Goal: Task Accomplishment & Management: Complete application form

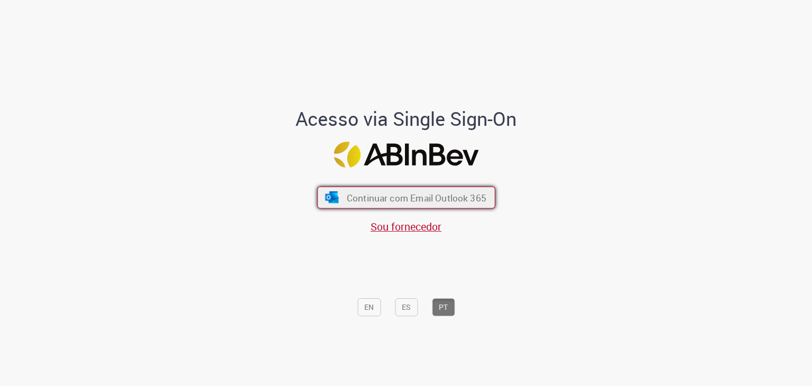
click at [437, 199] on span "Continuar com Email Outlook 365" at bounding box center [415, 197] width 139 height 12
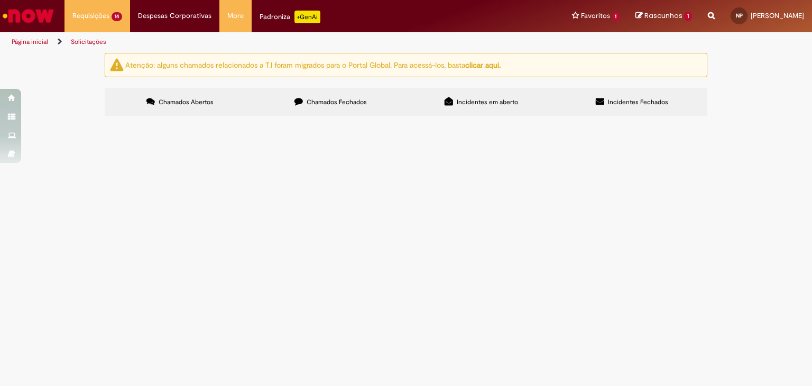
click at [0, 0] on span "[PERSON_NAME] - Tivemos renovação contratual agora será mensal o valor de R$150…" at bounding box center [0, 0] width 0 height 0
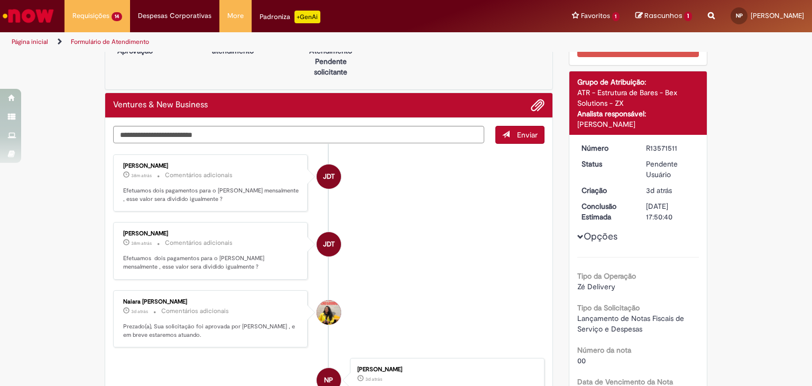
scroll to position [44, 0]
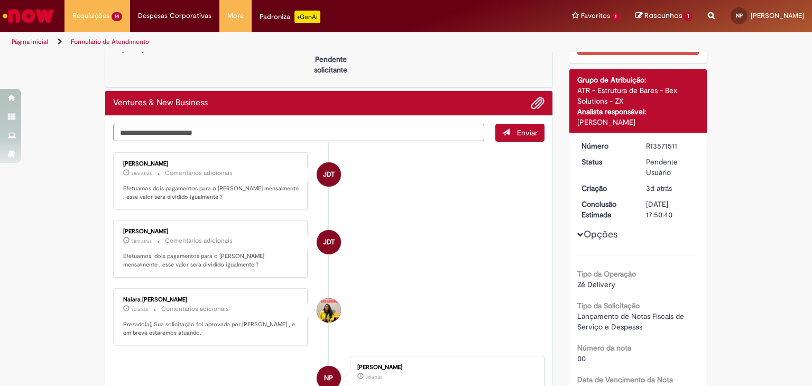
click at [465, 134] on textarea "Digite sua mensagem aqui..." at bounding box center [298, 133] width 371 height 18
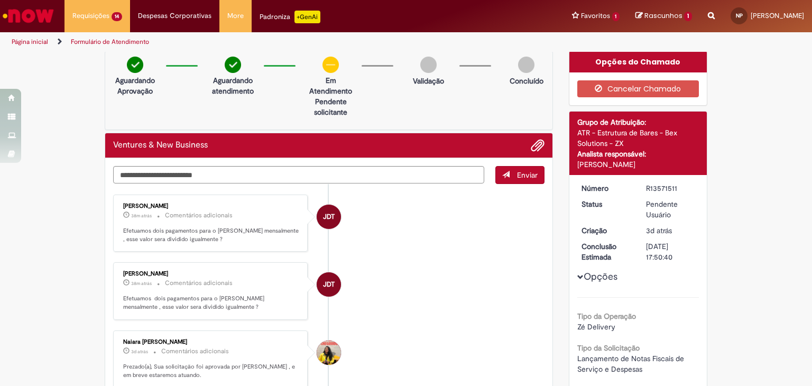
scroll to position [0, 0]
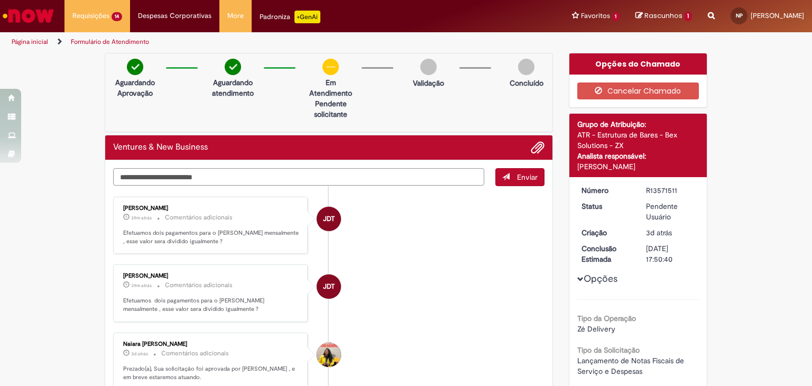
click at [387, 169] on textarea "Digite sua mensagem aqui..." at bounding box center [298, 177] width 371 height 18
click at [209, 173] on textarea "Digite sua mensagem aqui..." at bounding box center [298, 177] width 371 height 18
click at [538, 150] on span "Adicionar anexos" at bounding box center [537, 148] width 13 height 13
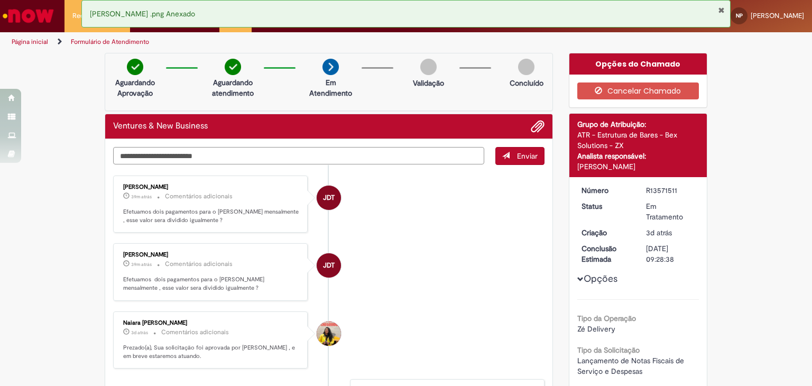
click at [454, 155] on textarea "Digite sua mensagem aqui..." at bounding box center [298, 156] width 371 height 18
click at [439, 156] on textarea "Digite sua mensagem aqui..." at bounding box center [298, 156] width 371 height 18
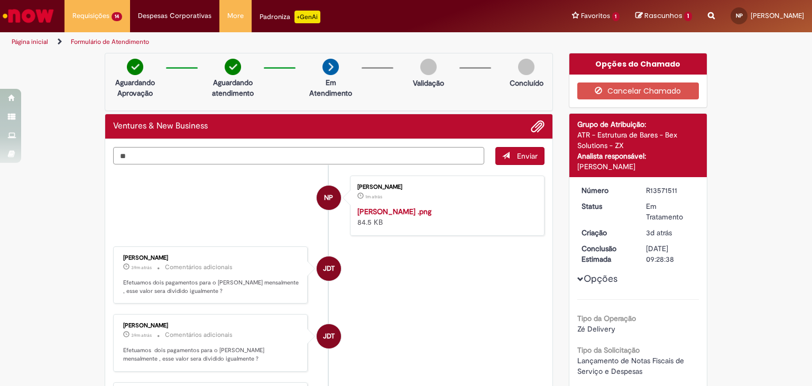
type textarea "*"
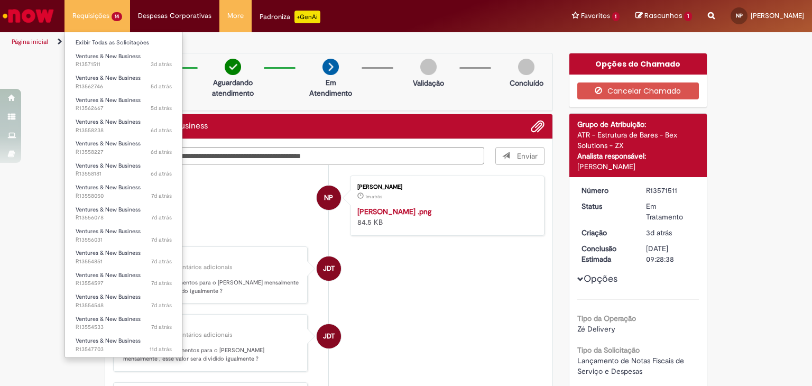
type textarea "**********"
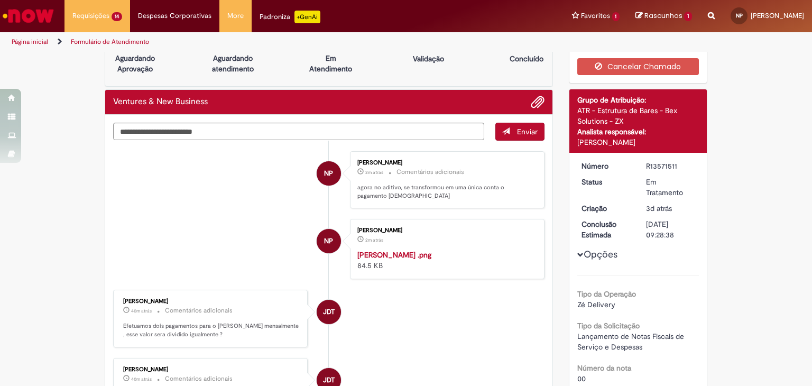
scroll to position [25, 0]
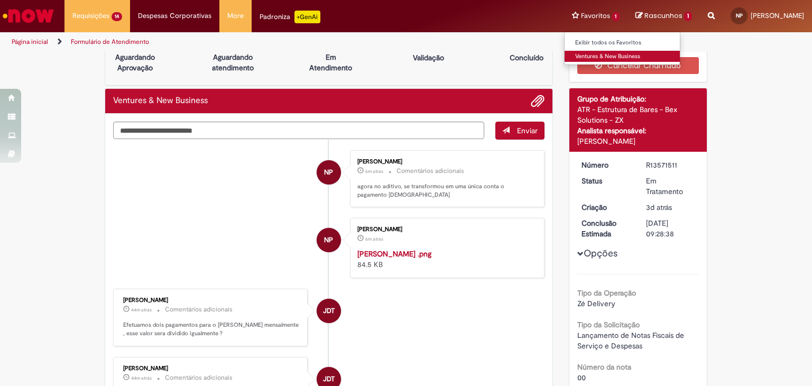
click at [604, 54] on link "Ventures & New Business" at bounding box center [622, 57] width 116 height 12
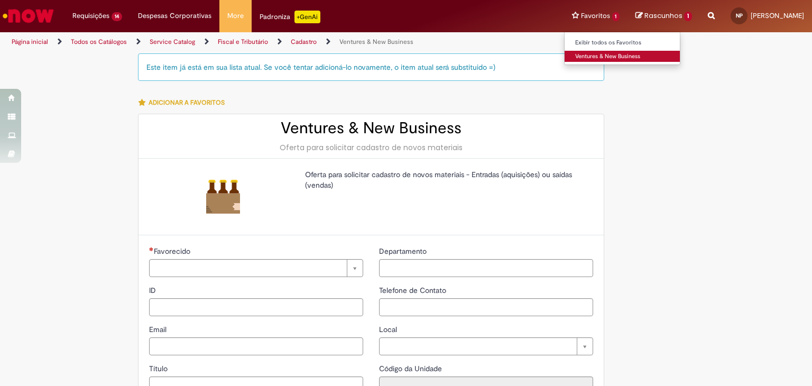
type input "**********"
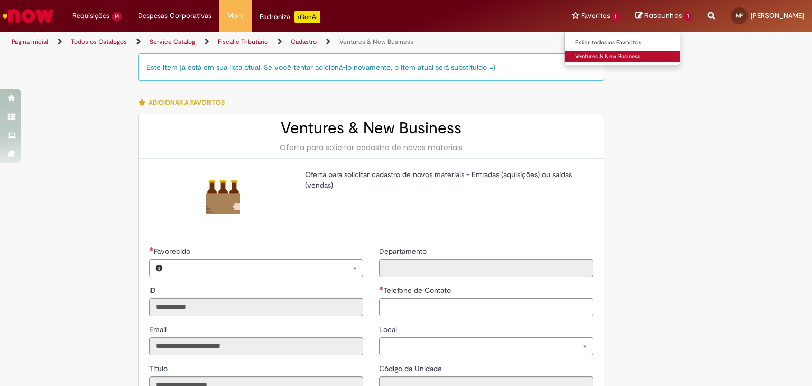
type input "**********"
